Goal: Task Accomplishment & Management: Complete application form

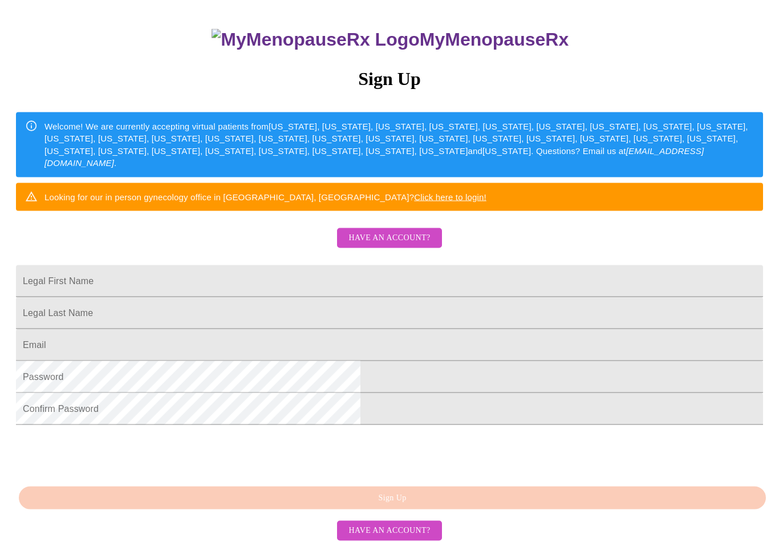
scroll to position [103, 0]
click at [406, 297] on input "Legal First Name" at bounding box center [389, 281] width 747 height 32
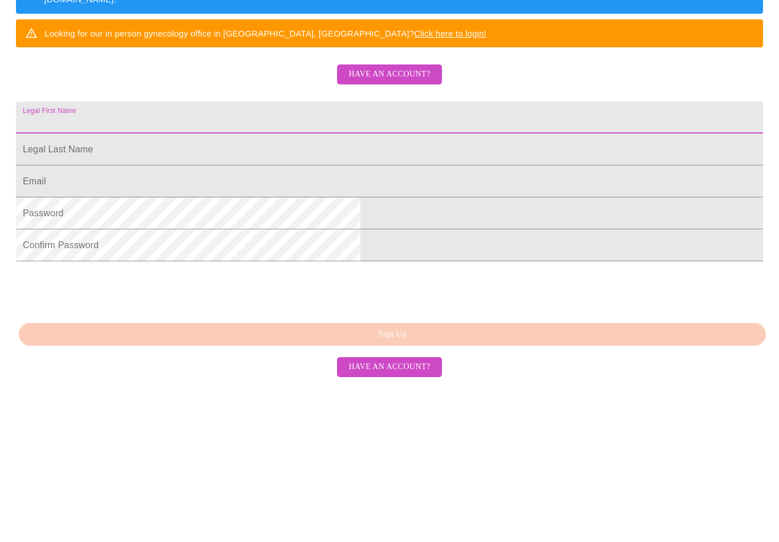
type input "[PERSON_NAME]"
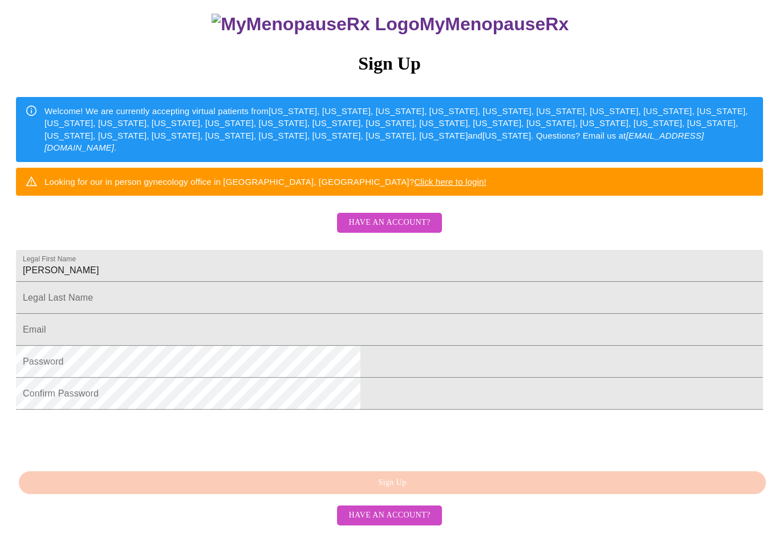
click at [427, 281] on input "Legal First Name" at bounding box center [389, 266] width 747 height 32
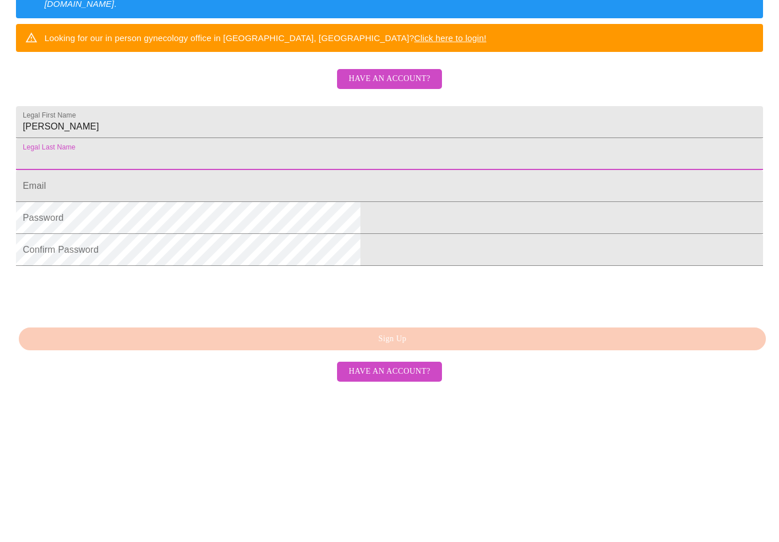
type input "[PERSON_NAME]"
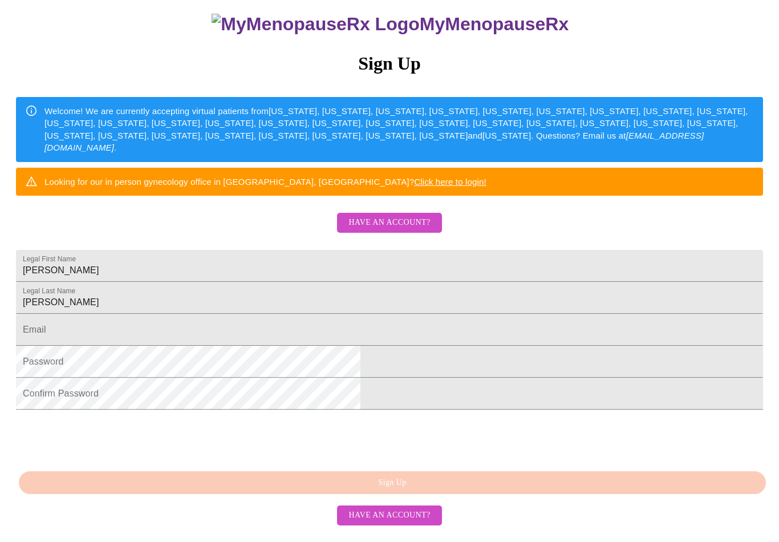
click at [415, 322] on input "Legal First Name" at bounding box center [389, 330] width 747 height 32
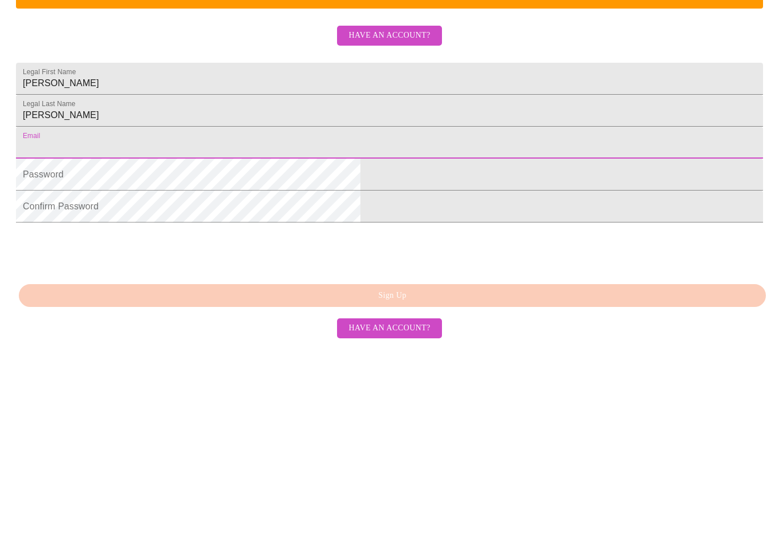
type input "[PERSON_NAME][EMAIL_ADDRESS][PERSON_NAME][DOMAIN_NAME]"
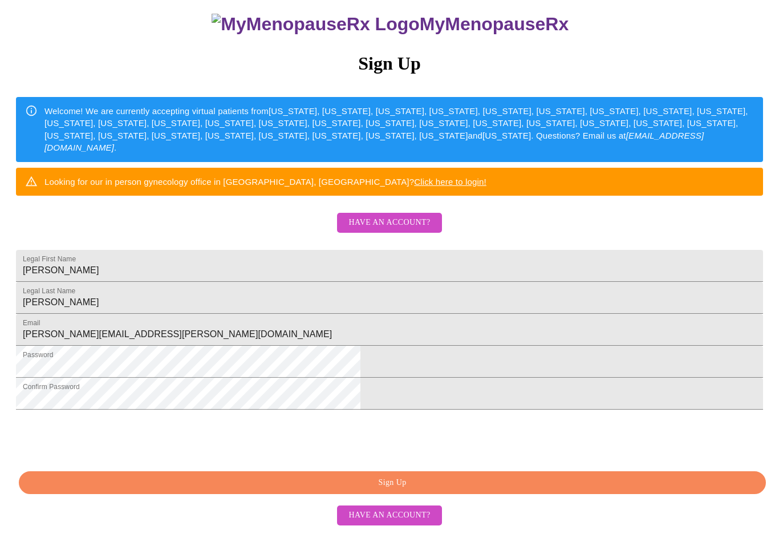
click at [510, 490] on span "Sign Up" at bounding box center [392, 483] width 721 height 14
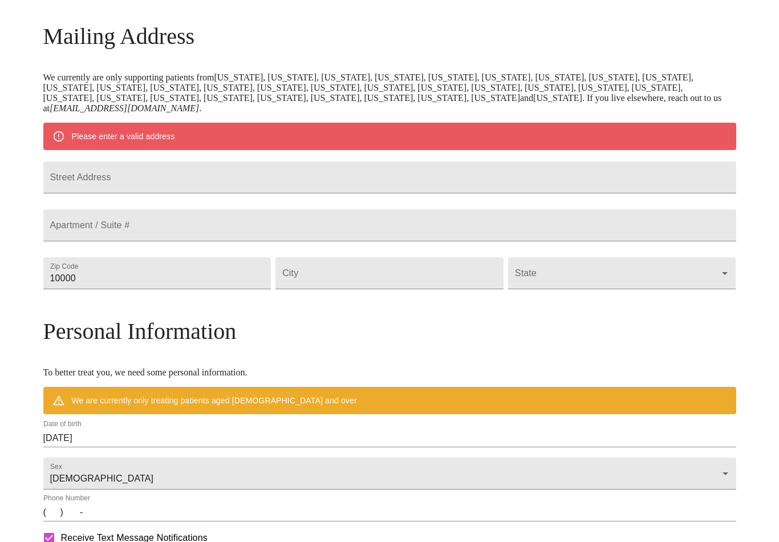
scroll to position [121, 0]
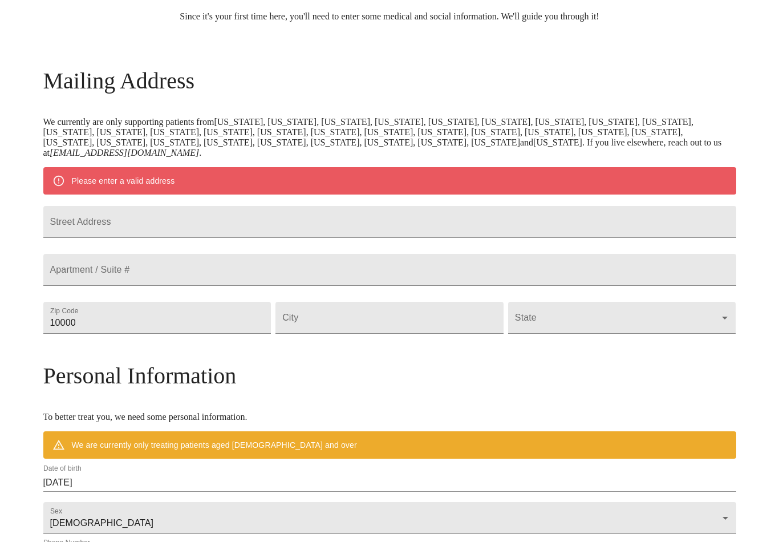
click at [153, 228] on input "Street Address" at bounding box center [389, 222] width 693 height 32
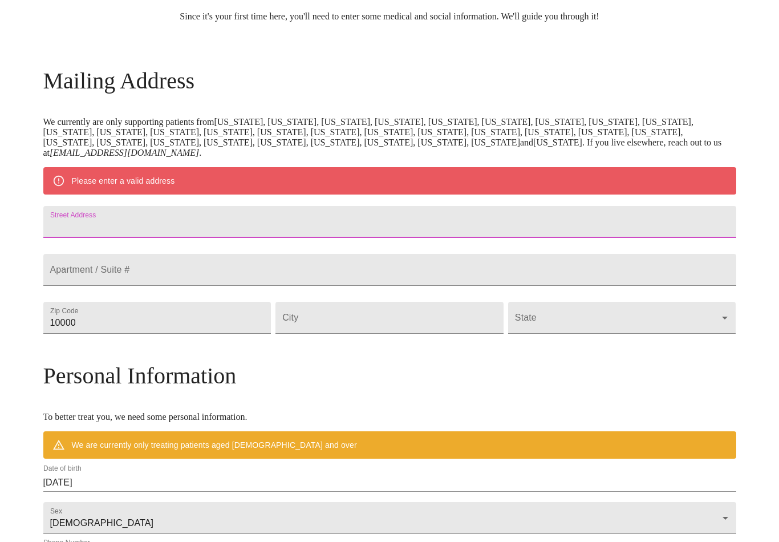
type input "[STREET_ADDRESS][PERSON_NAME]"
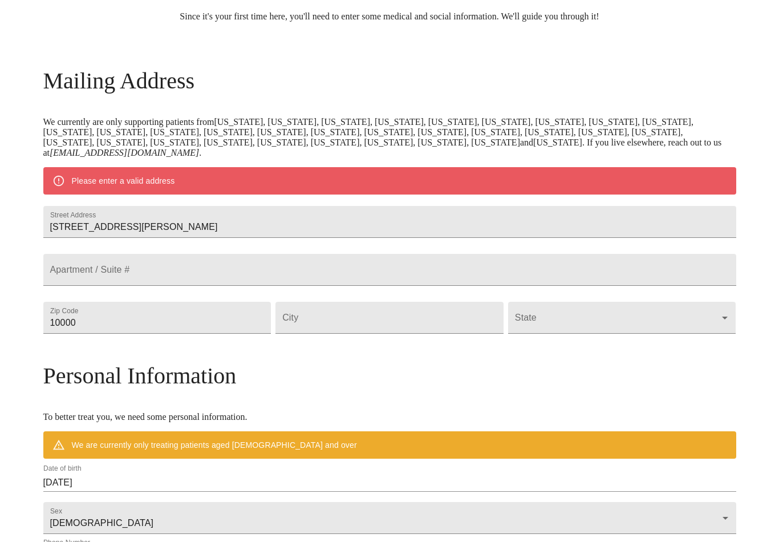
click at [146, 334] on input "10000" at bounding box center [157, 318] width 228 height 32
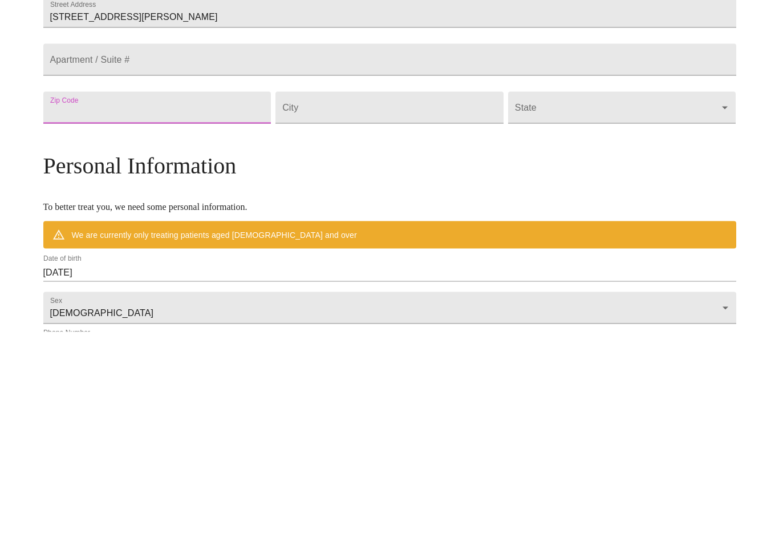
type input "40734"
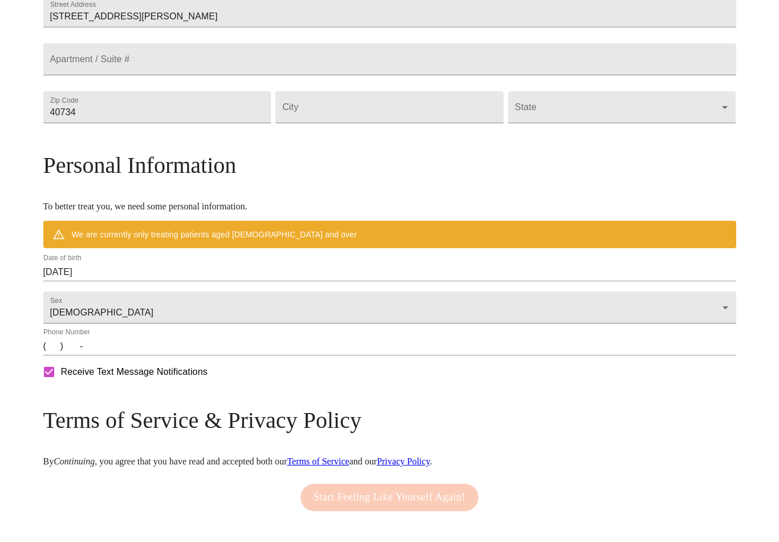
click at [400, 123] on input "Street Address" at bounding box center [390, 107] width 228 height 32
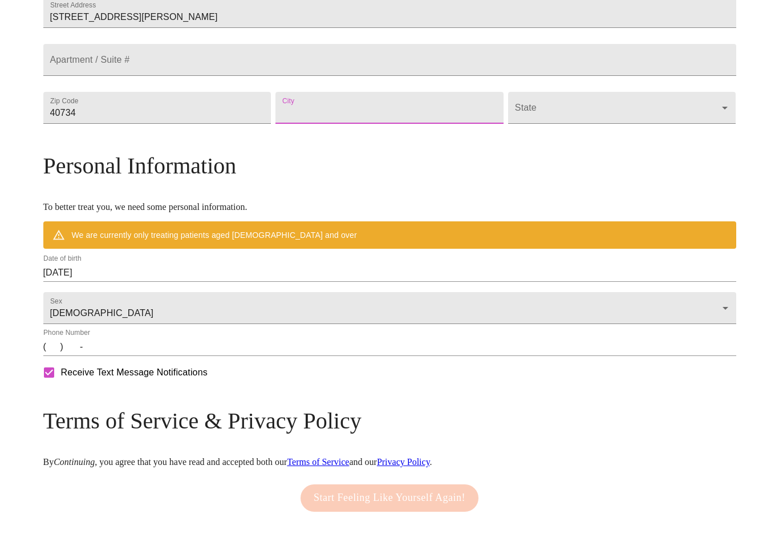
type input "Gray"
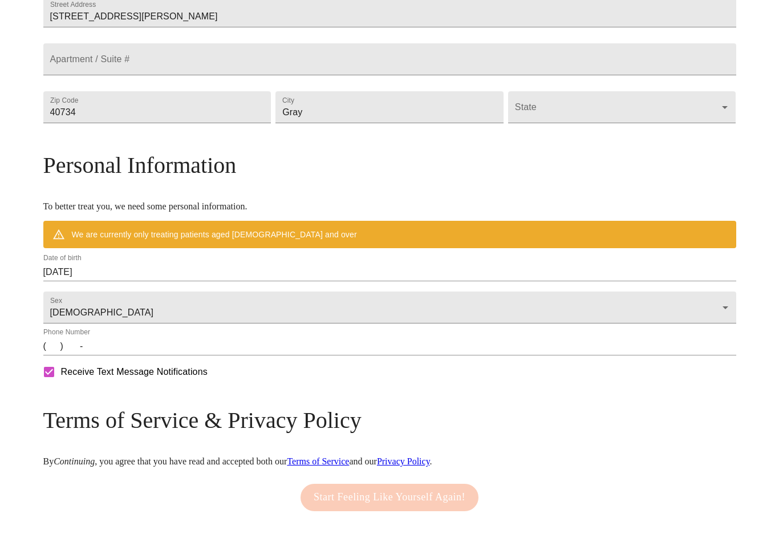
click at [576, 137] on body "MyMenopauseRx Welcome to MyMenopauseRx Since it's your first time here, you'll …" at bounding box center [390, 123] width 770 height 900
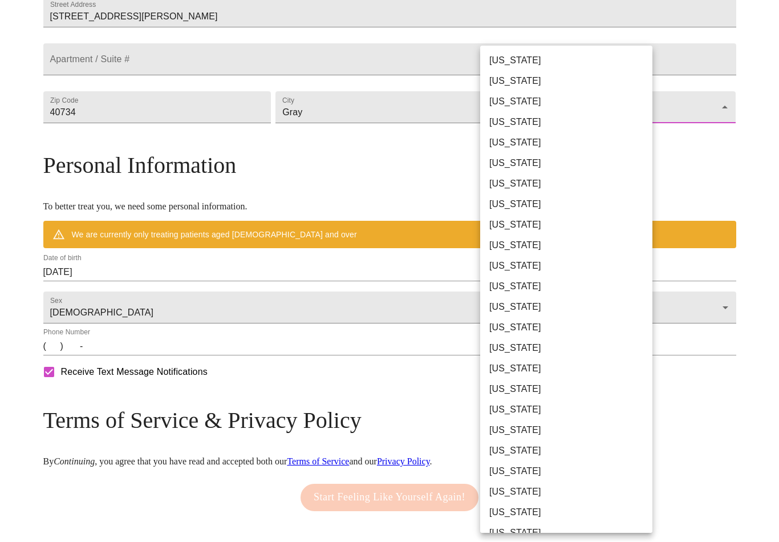
click at [531, 393] on li "[US_STATE]" at bounding box center [566, 389] width 172 height 21
type input "[US_STATE]"
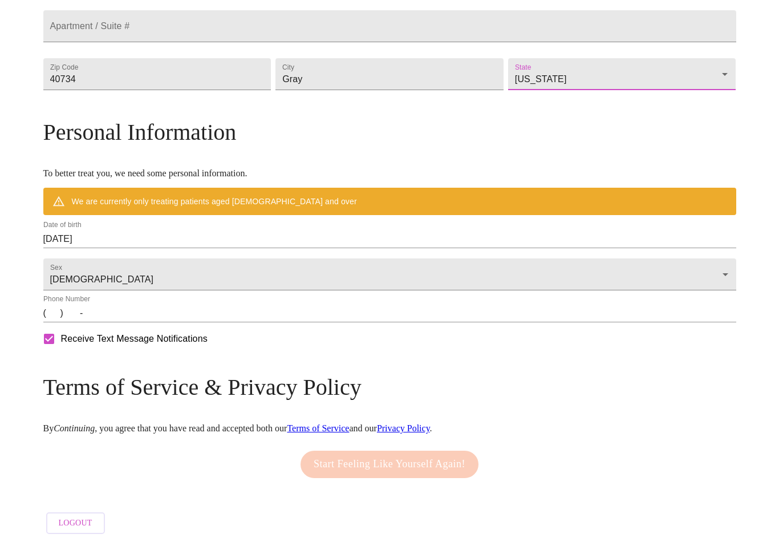
click at [533, 248] on input "[DATE]" at bounding box center [389, 239] width 693 height 18
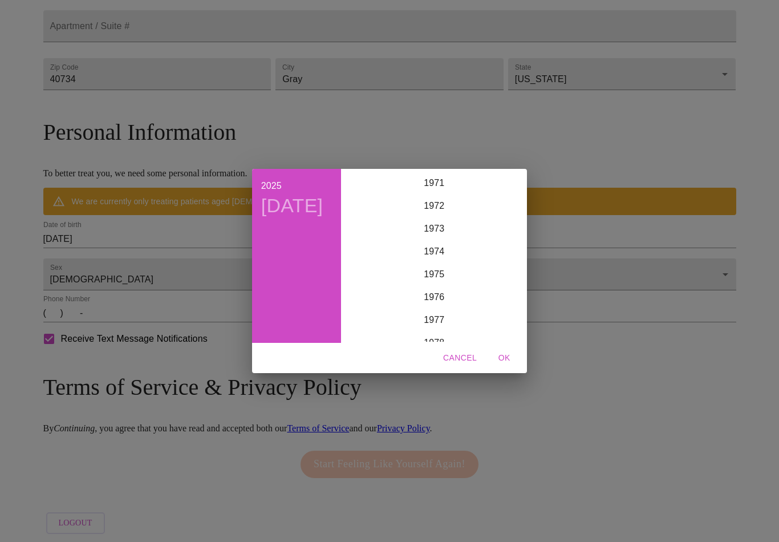
scroll to position [1639, 0]
click at [438, 333] on div "1977" at bounding box center [434, 323] width 177 height 23
click at [497, 245] on div "Jun" at bounding box center [493, 234] width 59 height 43
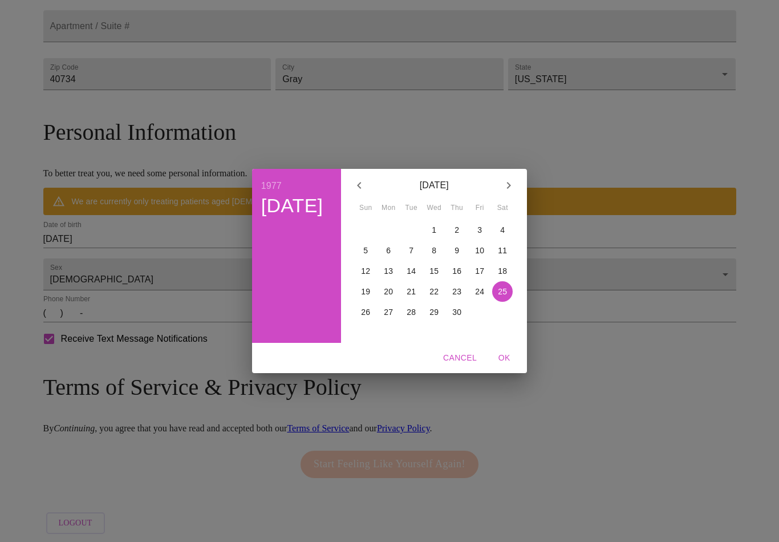
click at [365, 297] on p "19" at bounding box center [365, 291] width 9 height 11
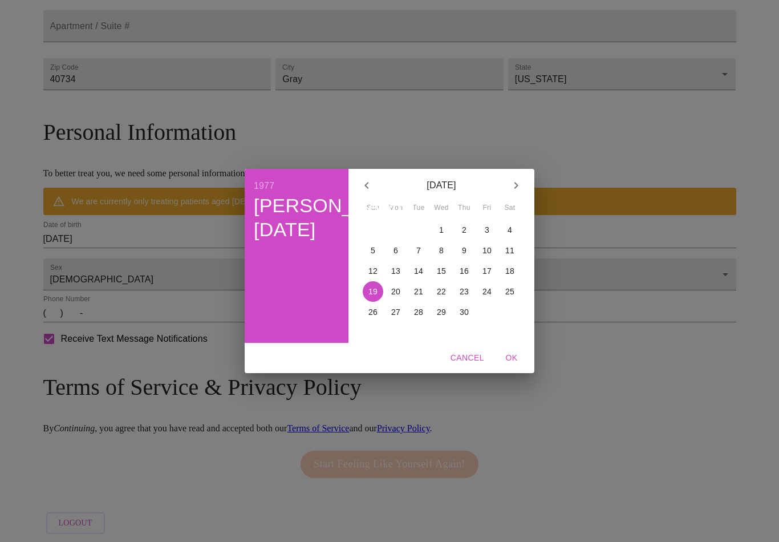
click at [498, 365] on span "OK" at bounding box center [511, 358] width 27 height 14
type input "[DATE]"
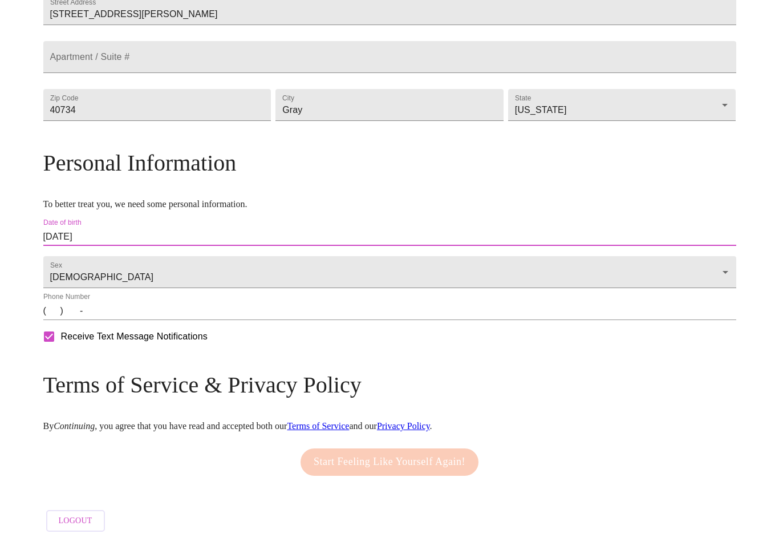
click at [136, 320] on input "(   )    -" at bounding box center [389, 311] width 693 height 18
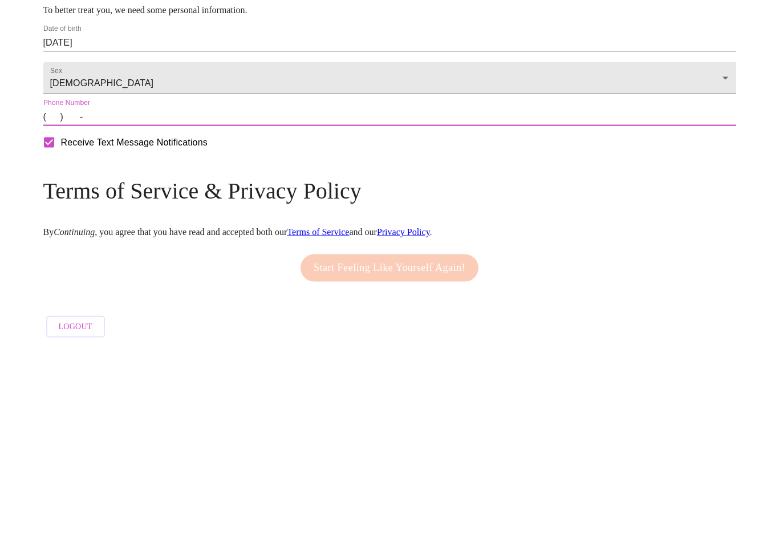
type input "[PHONE_NUMBER]"
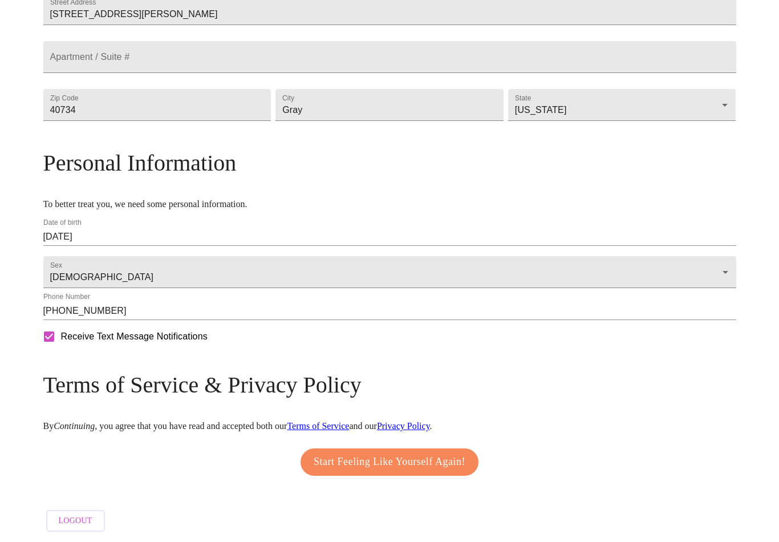
click at [431, 471] on span "Start Feeling Like Yourself Again!" at bounding box center [390, 462] width 152 height 18
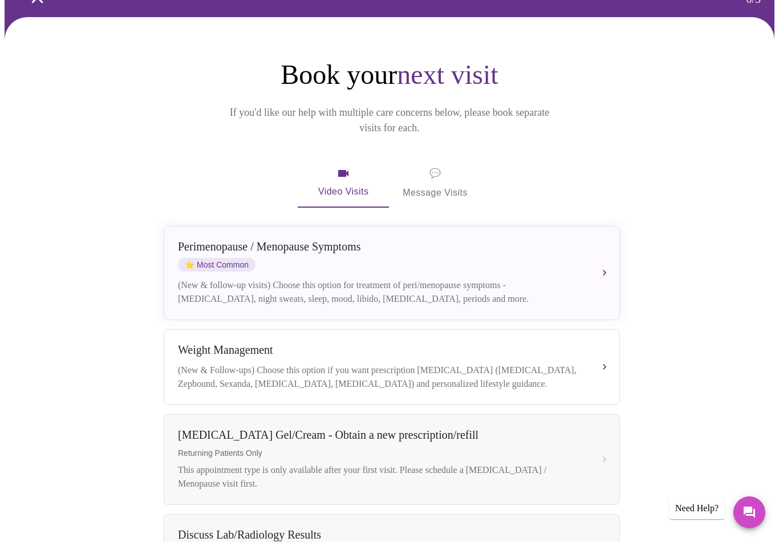
scroll to position [63, 0]
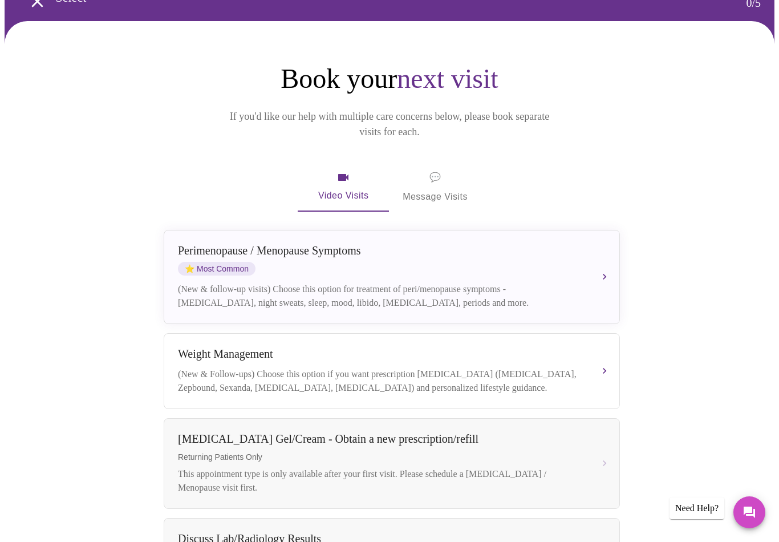
click at [599, 256] on button "[MEDICAL_DATA] / Menopause Symptoms ⭐ Most Common (New & follow-up visits) Choo…" at bounding box center [392, 277] width 456 height 94
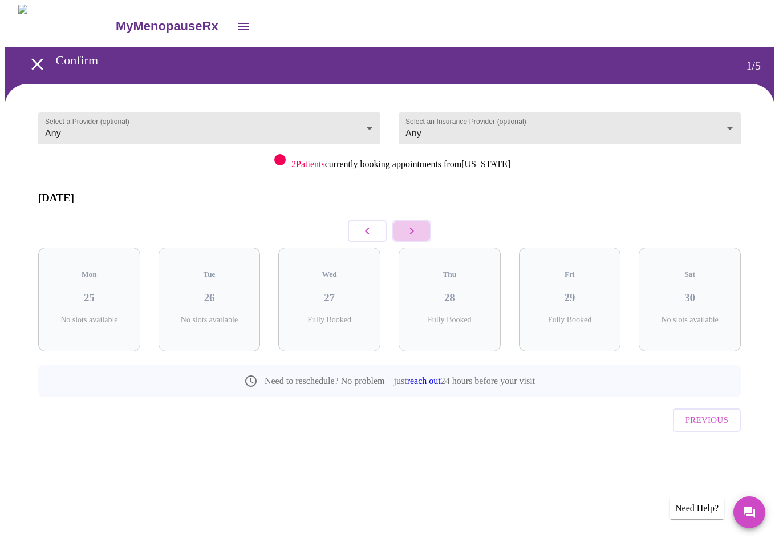
click at [413, 225] on icon "button" at bounding box center [412, 231] width 14 height 14
click at [409, 224] on icon "button" at bounding box center [412, 231] width 14 height 14
click at [79, 292] on h3 "05" at bounding box center [89, 298] width 84 height 13
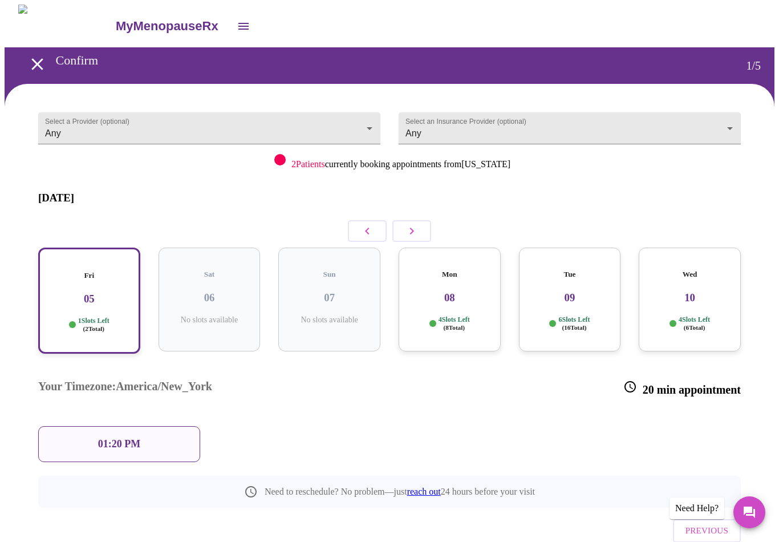
click at [101, 438] on p "01:20 PM" at bounding box center [119, 444] width 42 height 12
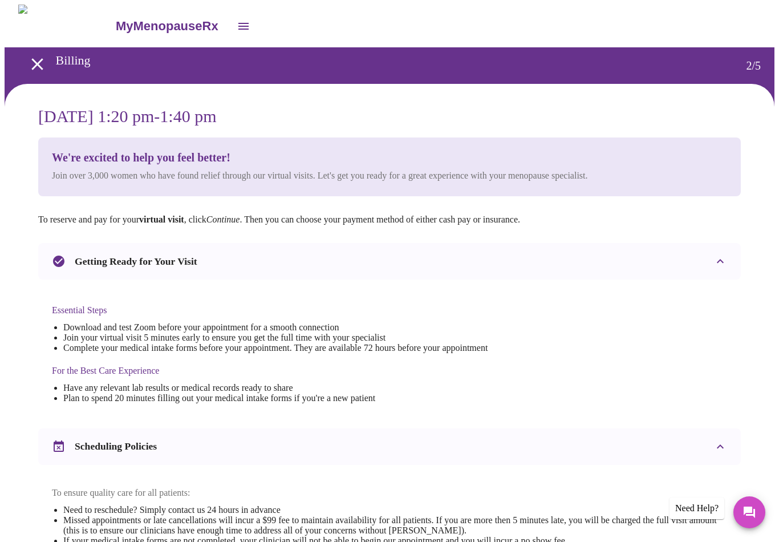
click at [237, 21] on icon "open drawer" at bounding box center [244, 26] width 14 height 14
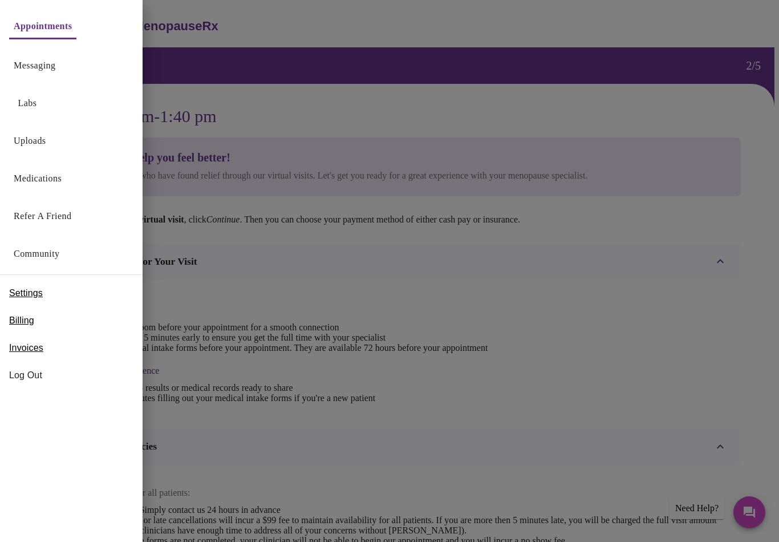
click at [27, 107] on link "Labs" at bounding box center [27, 103] width 19 height 16
